Goal: Task Accomplishment & Management: Complete application form

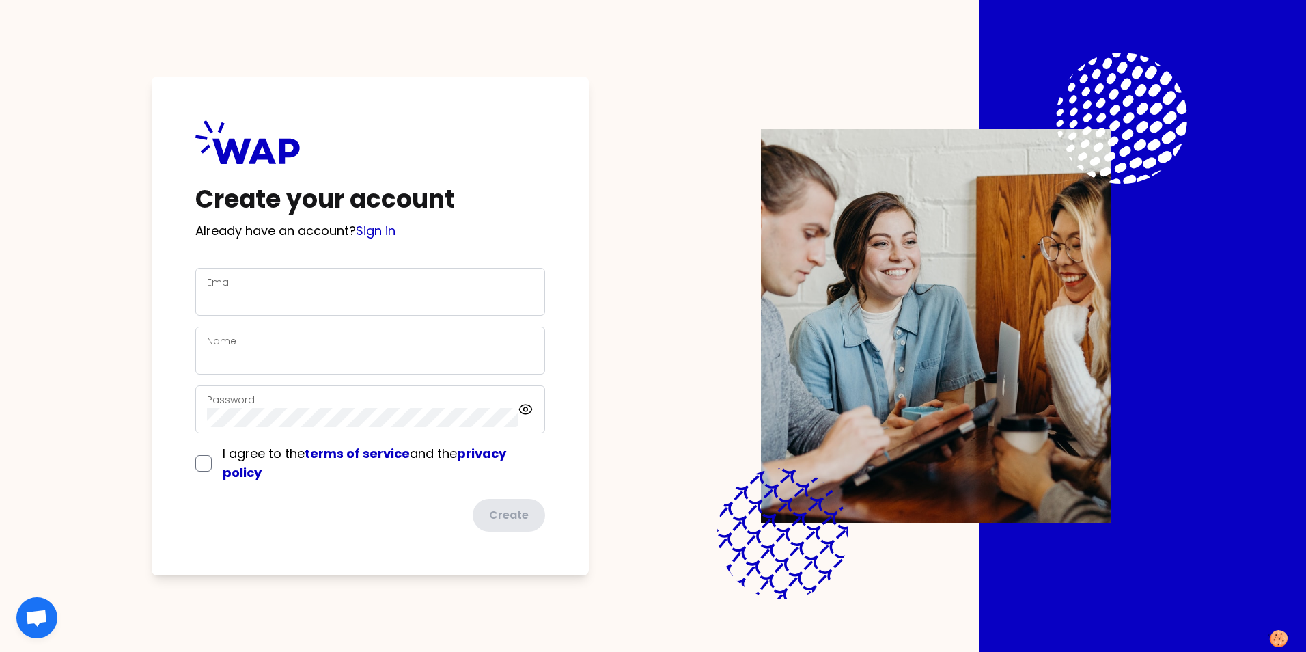
click at [318, 312] on div "Email" at bounding box center [370, 292] width 350 height 48
click at [312, 305] on input "Email" at bounding box center [370, 299] width 327 height 19
type input "[DOMAIN_NAME][EMAIL_ADDRESS][PERSON_NAME][DOMAIN_NAME]"
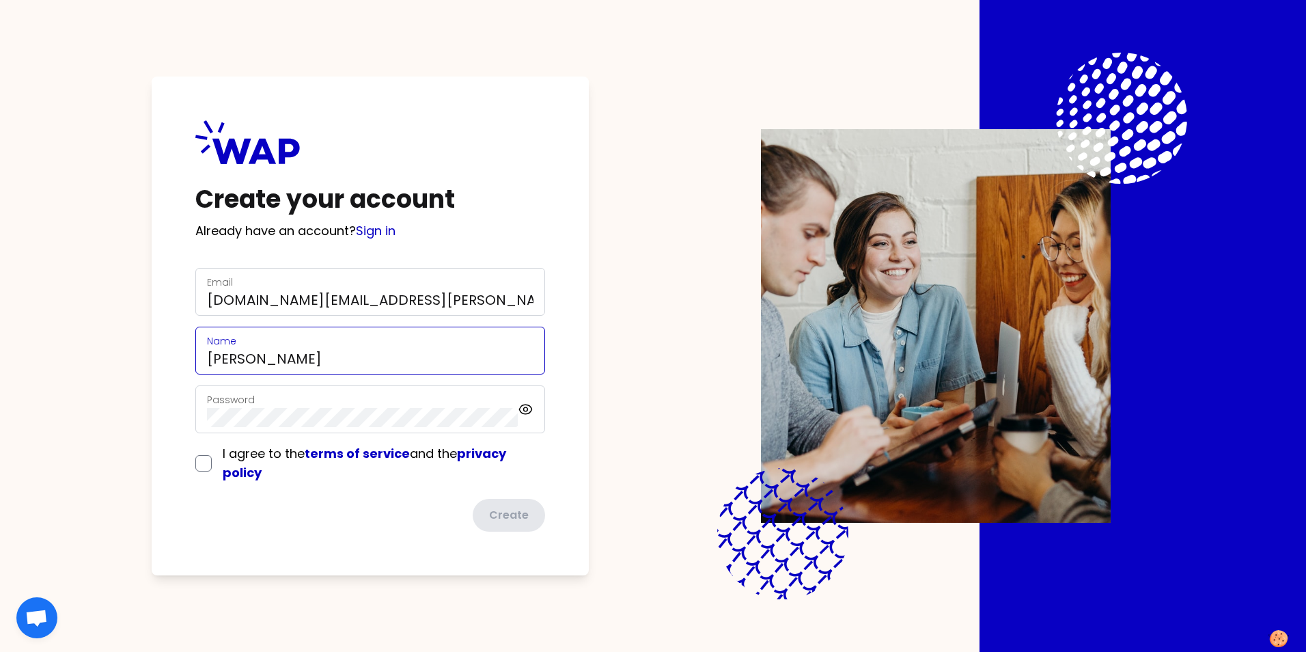
type input "[DOMAIN_NAME][EMAIL_ADDRESS][PERSON_NAME][DOMAIN_NAME]"
click at [208, 460] on input "checkbox" at bounding box center [203, 463] width 16 height 16
checkbox input "true"
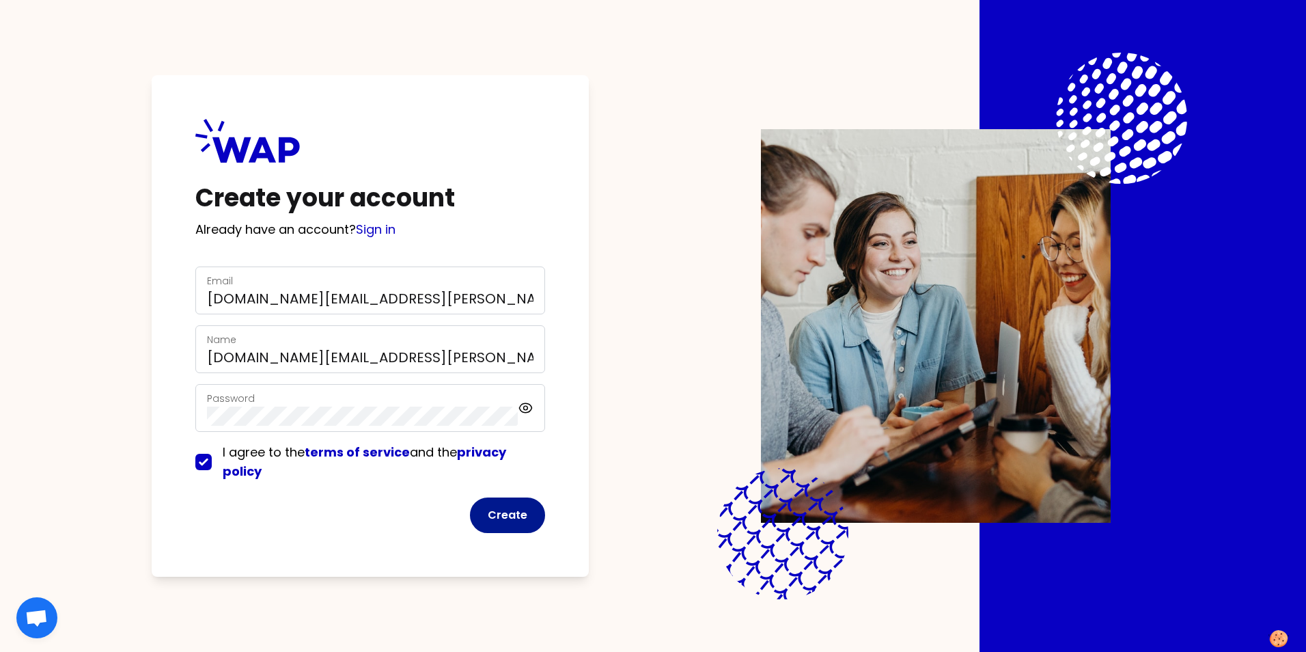
click at [506, 517] on button "Create" at bounding box center [507, 515] width 75 height 36
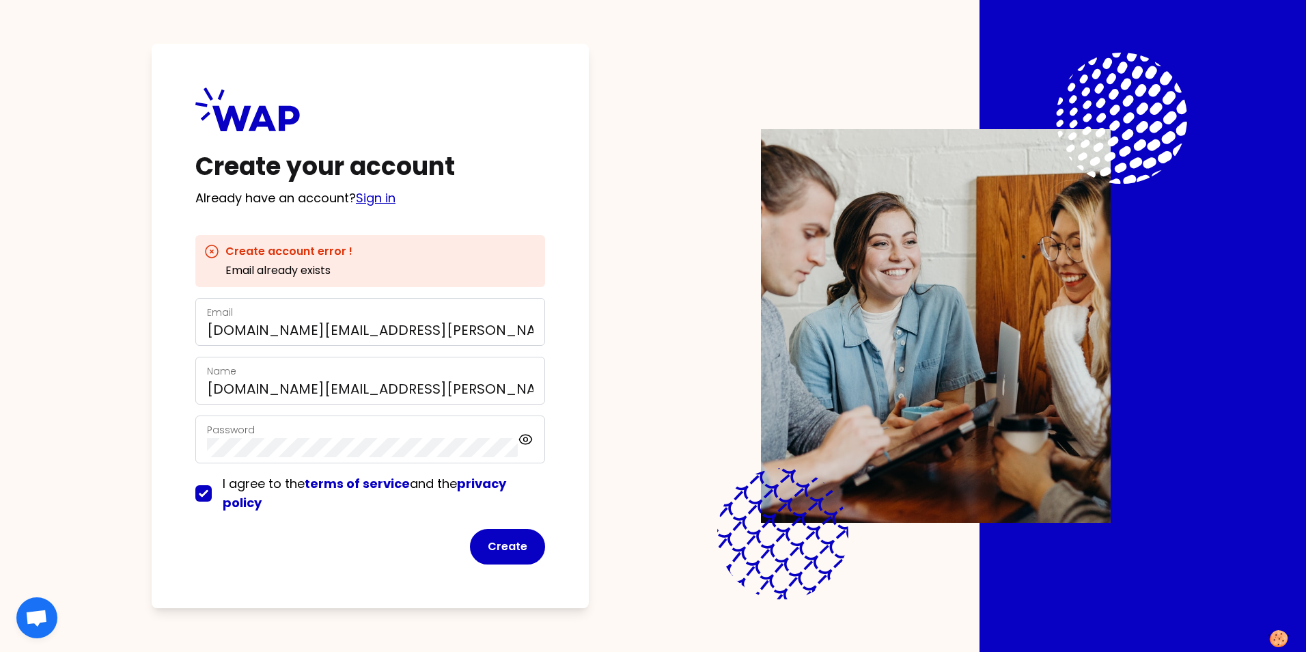
click at [389, 200] on link "Sign in" at bounding box center [376, 197] width 40 height 17
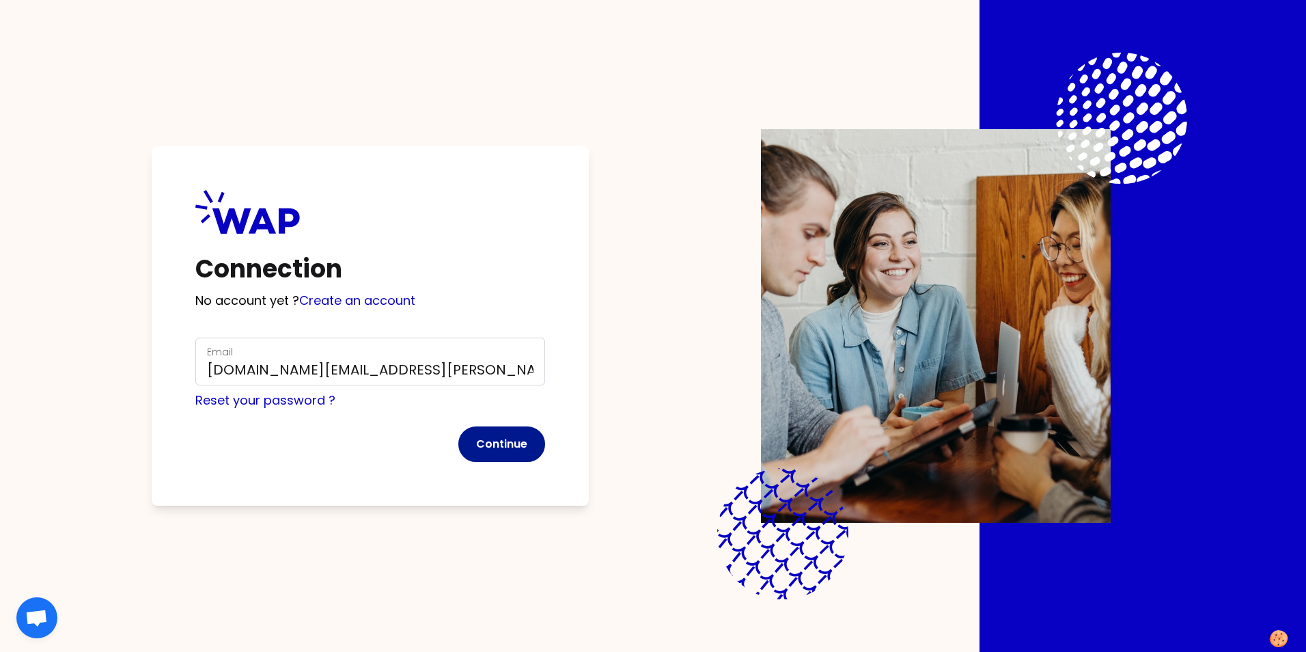
click at [476, 456] on button "Continue" at bounding box center [501, 444] width 87 height 36
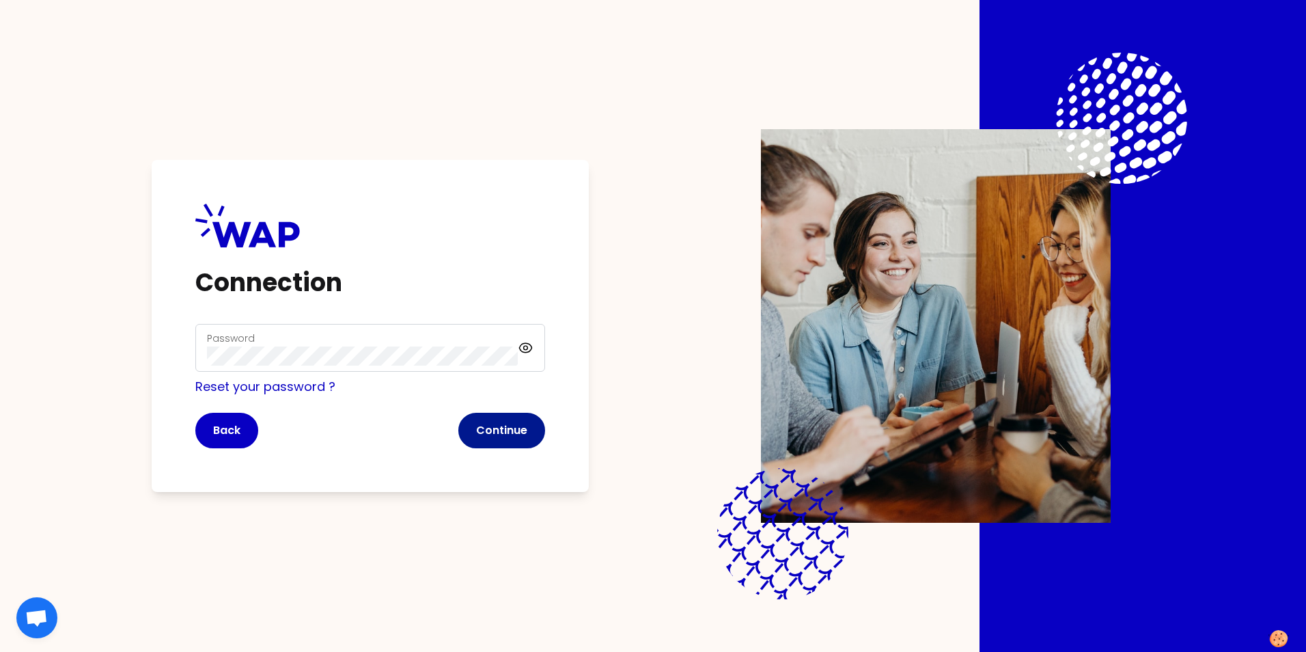
click at [477, 441] on button "Continue" at bounding box center [501, 431] width 87 height 36
